Goal: Communication & Community: Answer question/provide support

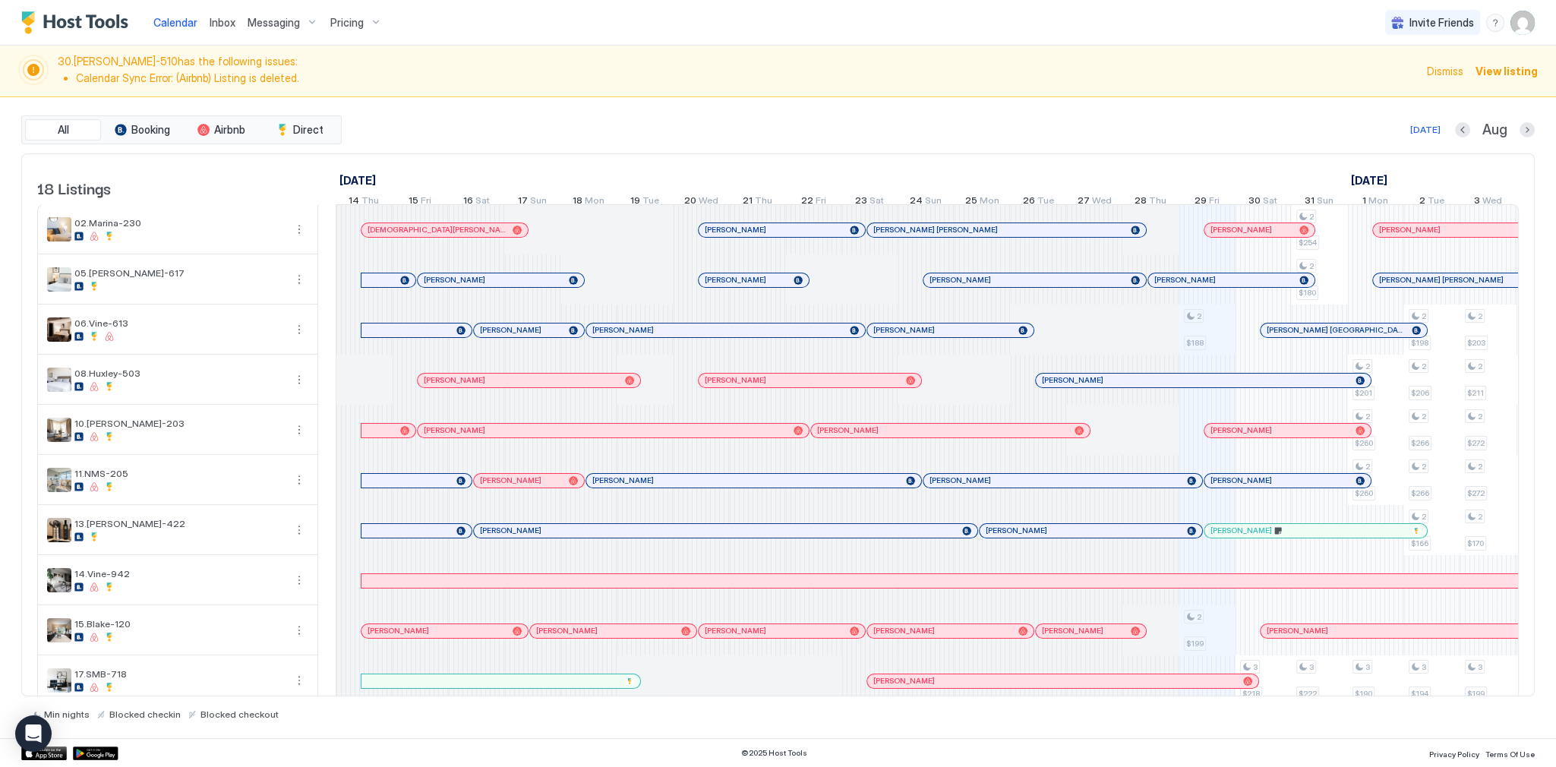
scroll to position [0, 844]
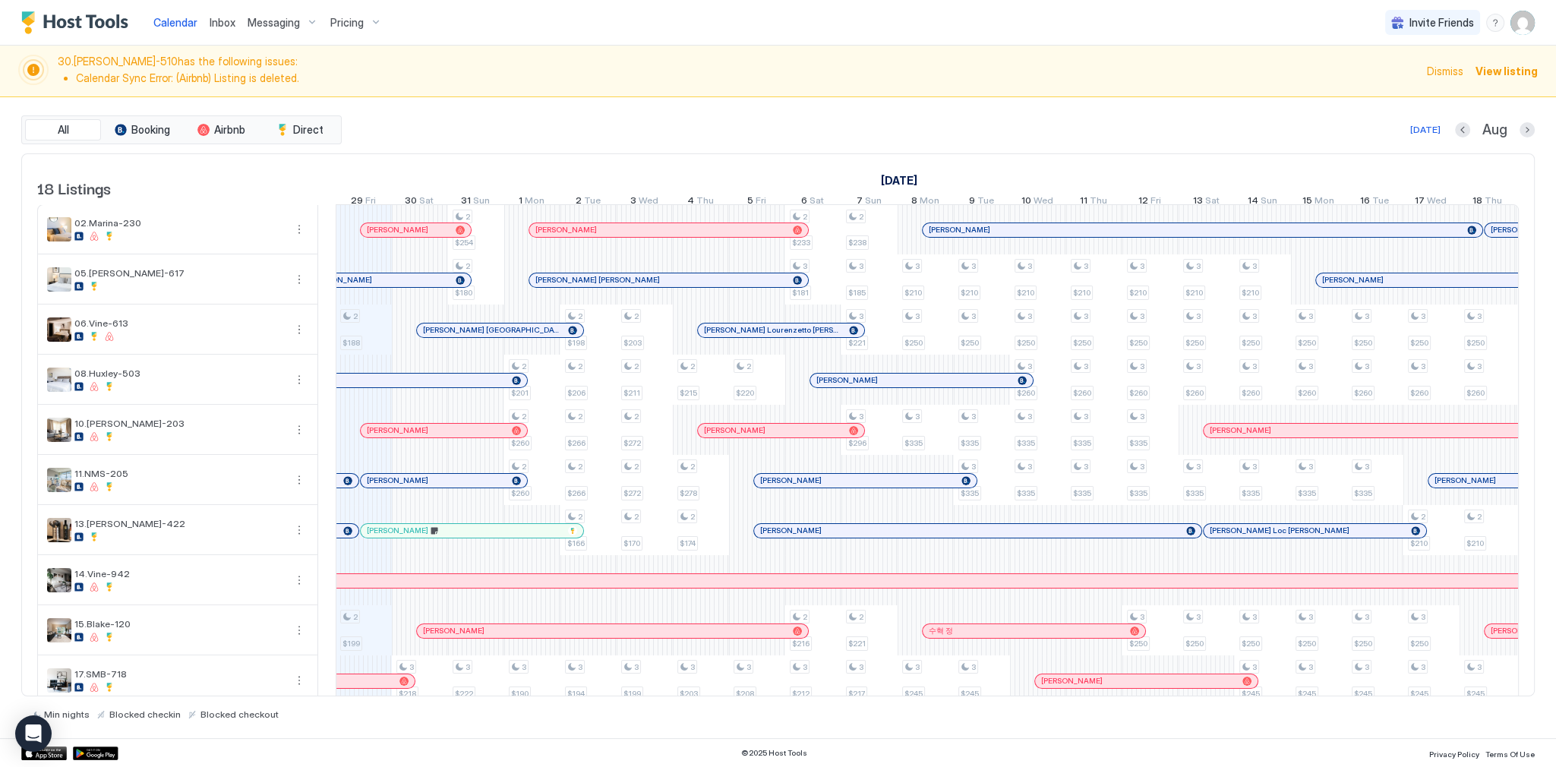
click at [927, 56] on span "30.Kelton-510 has the following issues: Calendar Sync Error: (Airbnb) Listing i…" at bounding box center [738, 71] width 1360 height 33
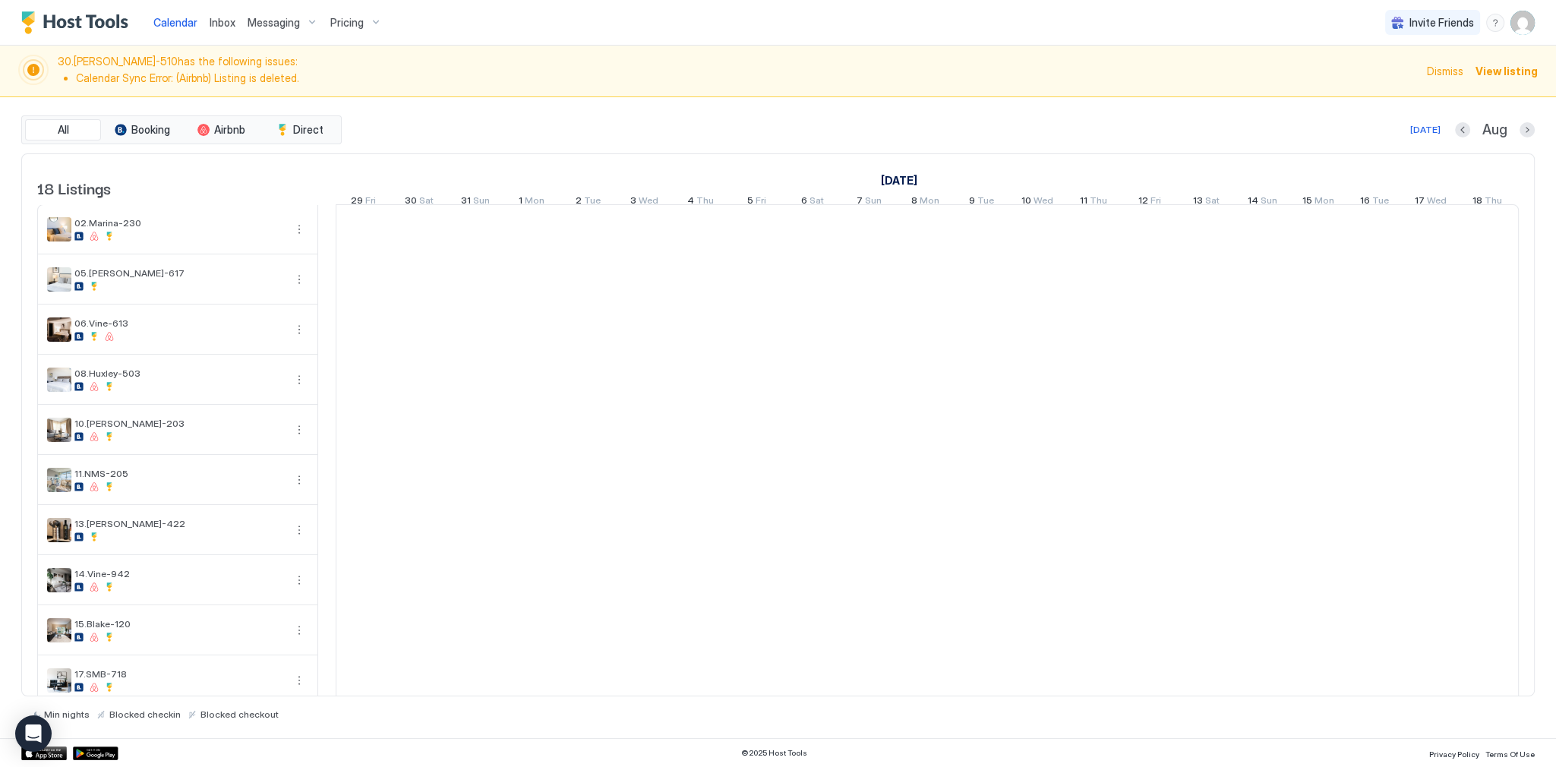
scroll to position [0, 844]
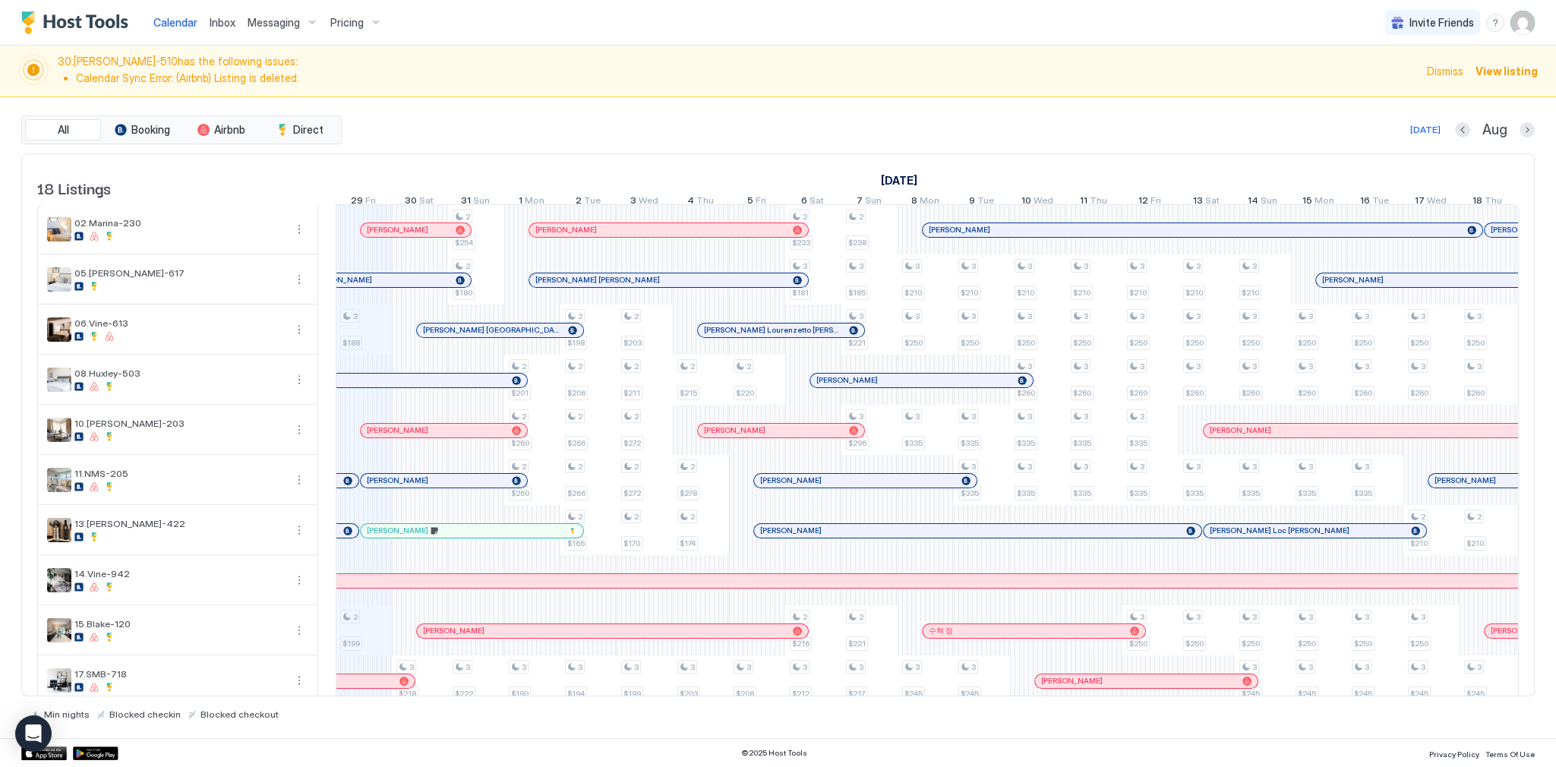
click at [717, 33] on div "Calendar Inbox Messaging Pricing Invite Friends SG" at bounding box center [778, 23] width 1556 height 46
click at [228, 24] on span "Inbox" at bounding box center [223, 22] width 26 height 13
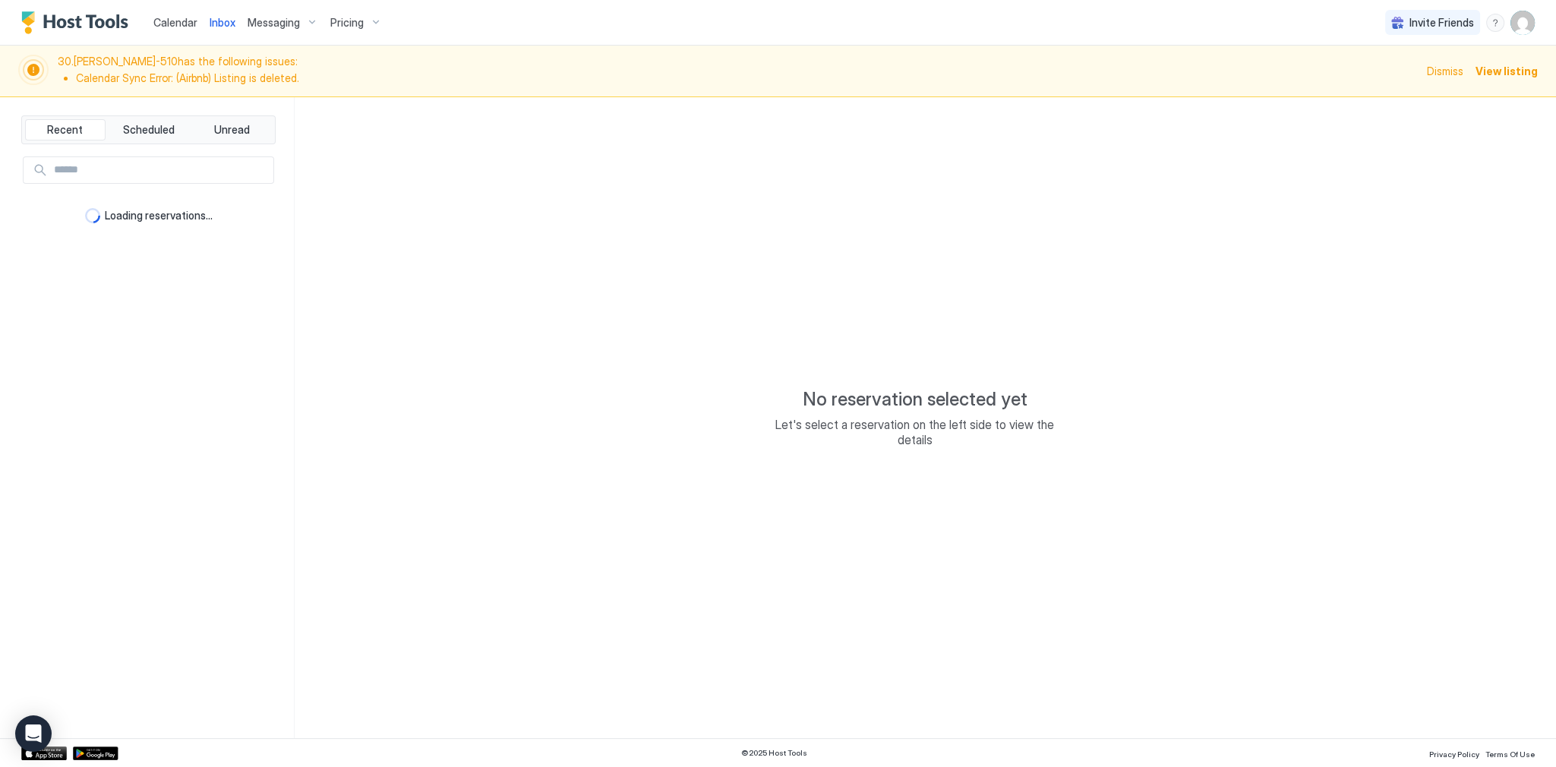
click at [228, 25] on span "Inbox" at bounding box center [223, 22] width 26 height 13
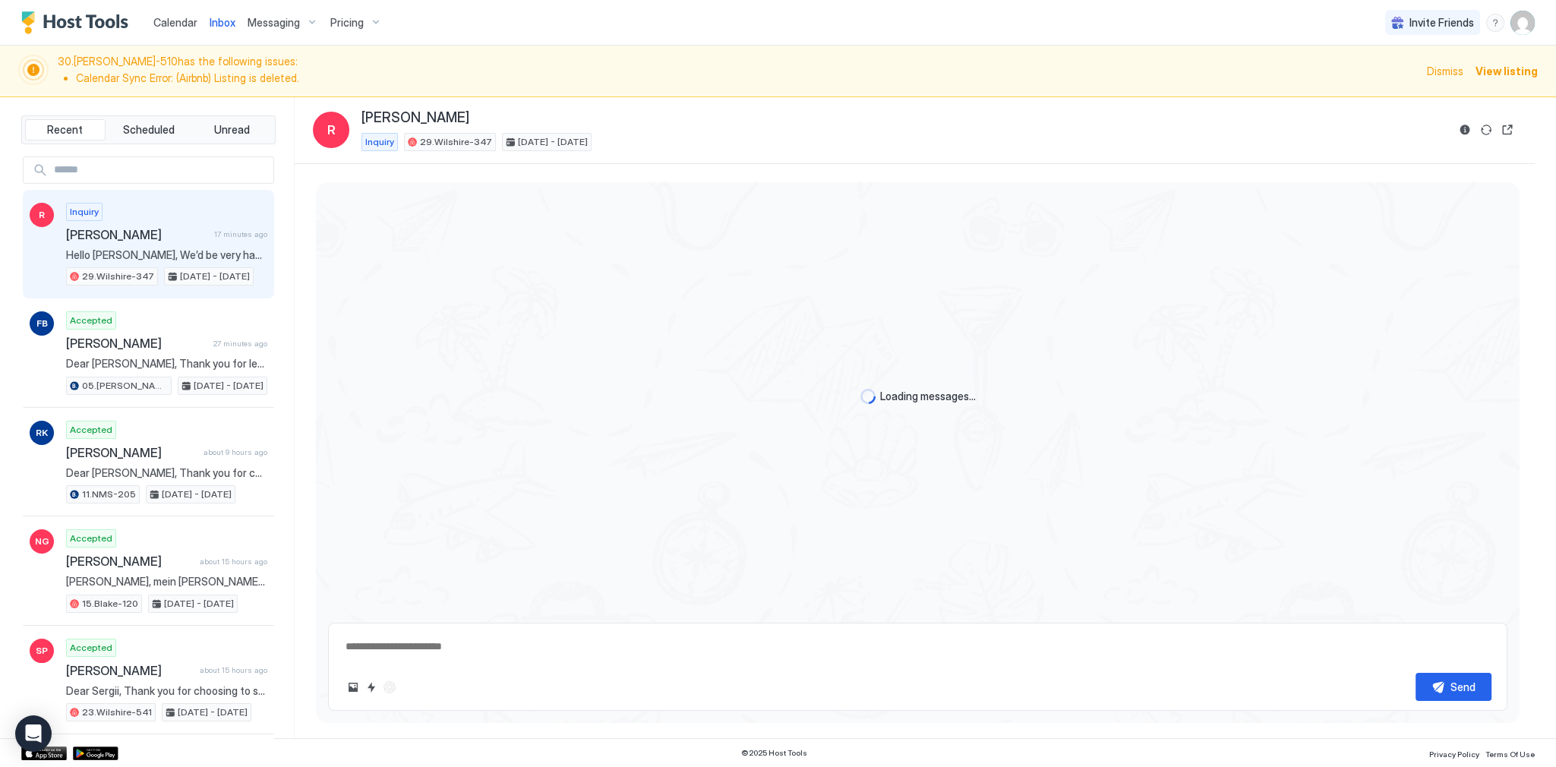
click at [228, 25] on span "Inbox" at bounding box center [223, 22] width 26 height 13
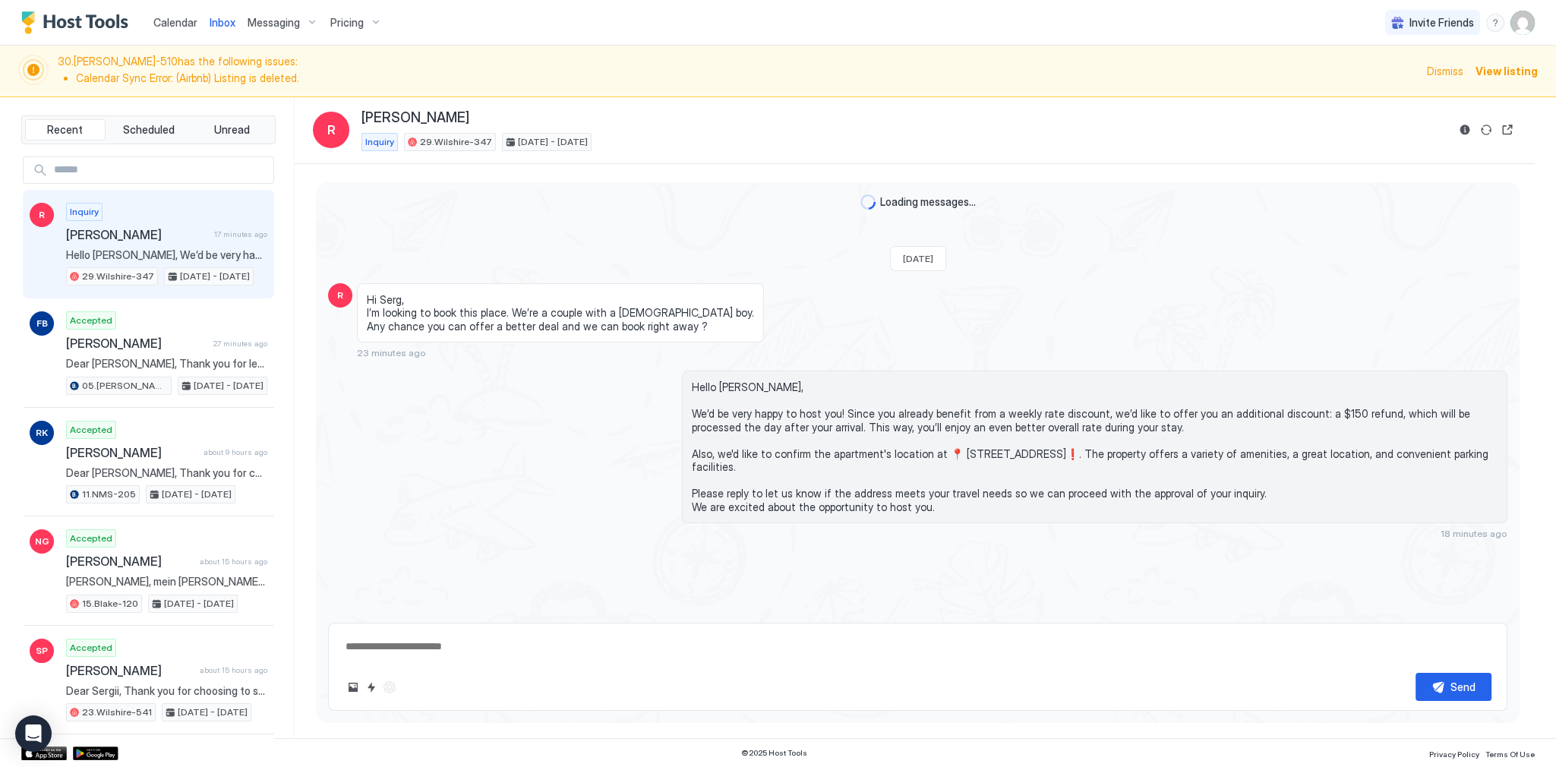
click at [228, 25] on span "Inbox" at bounding box center [223, 22] width 26 height 13
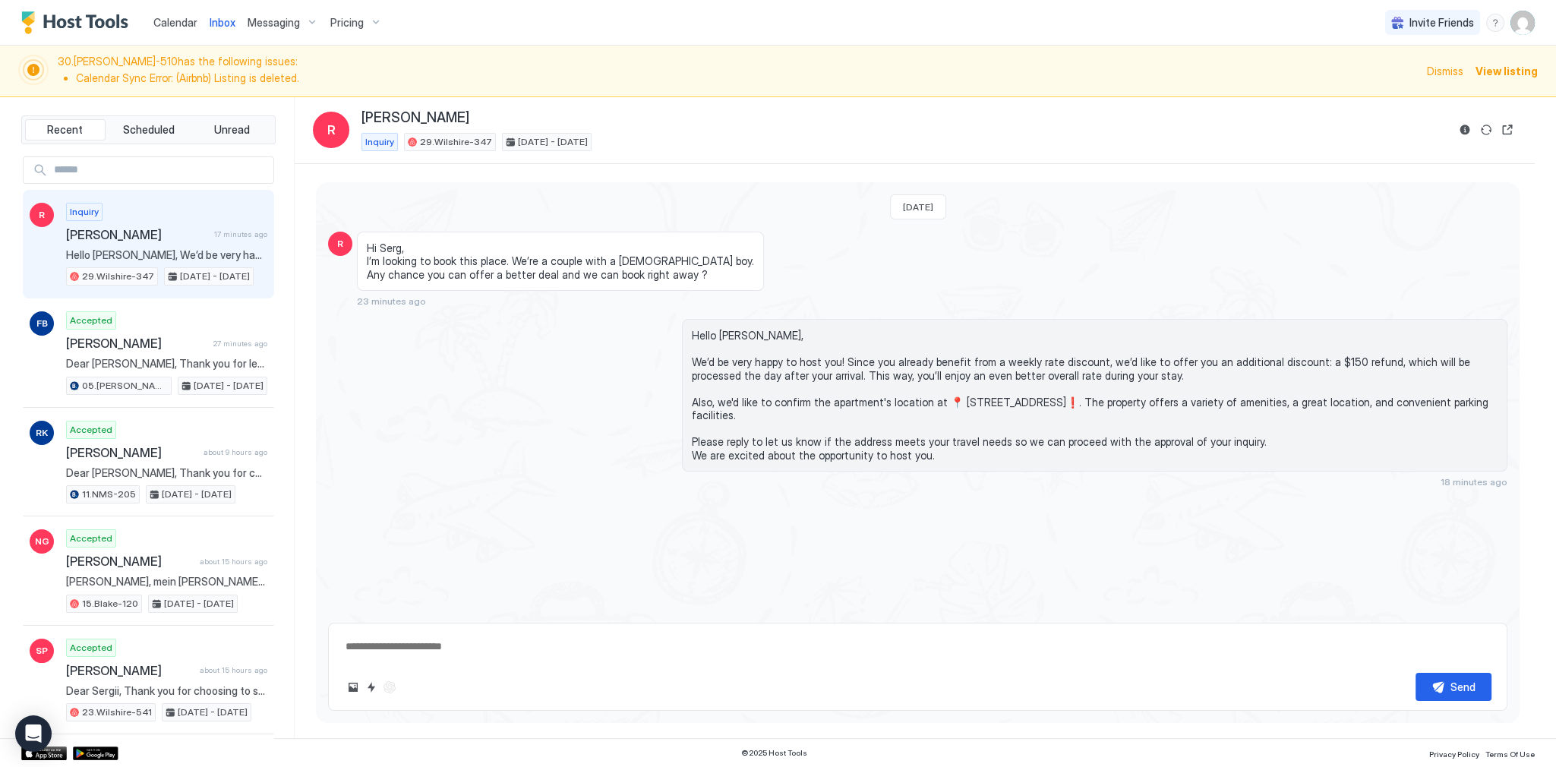
click at [228, 25] on span "Inbox" at bounding box center [223, 22] width 26 height 13
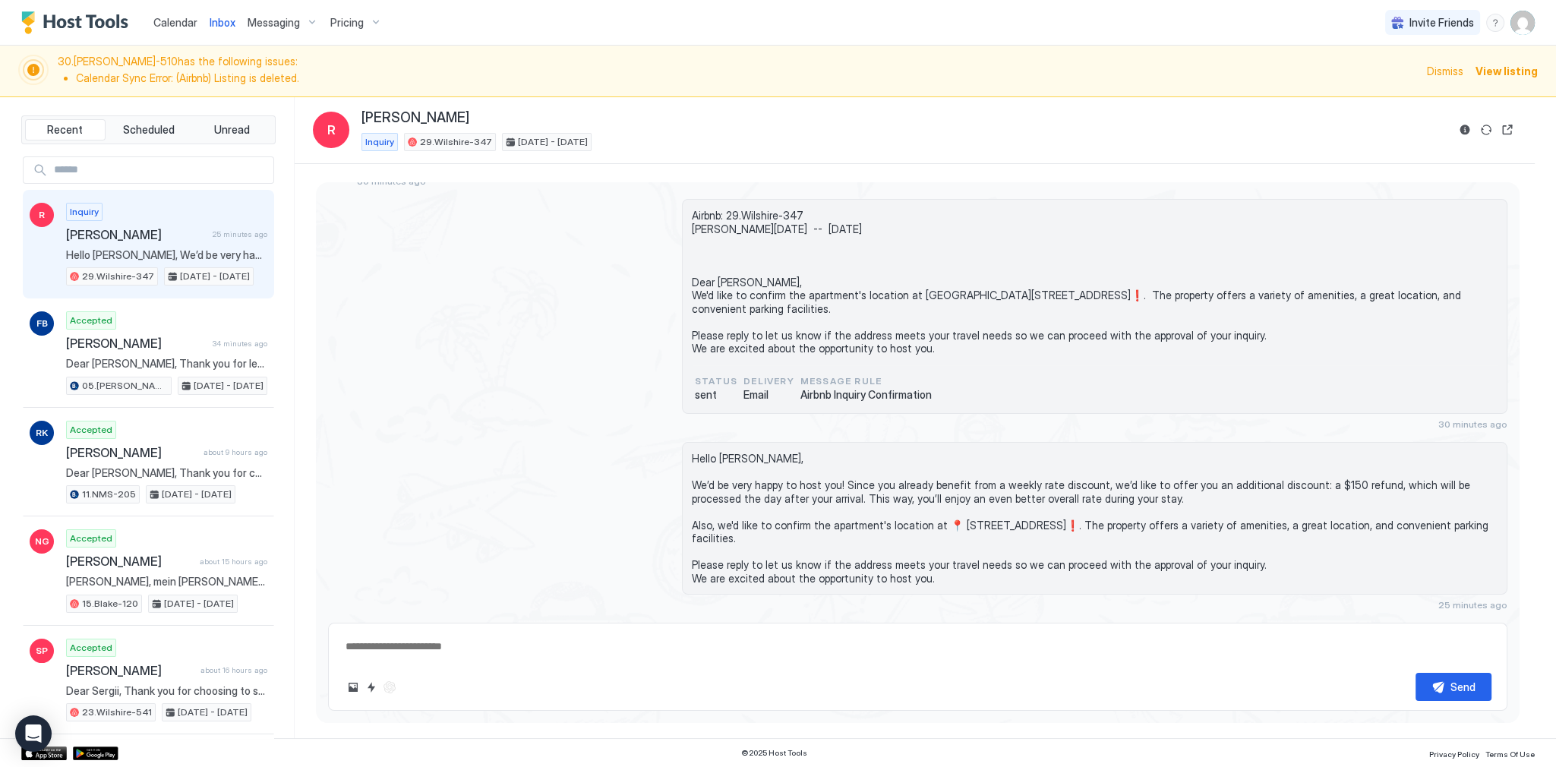
type textarea "*"
